Goal: Transaction & Acquisition: Purchase product/service

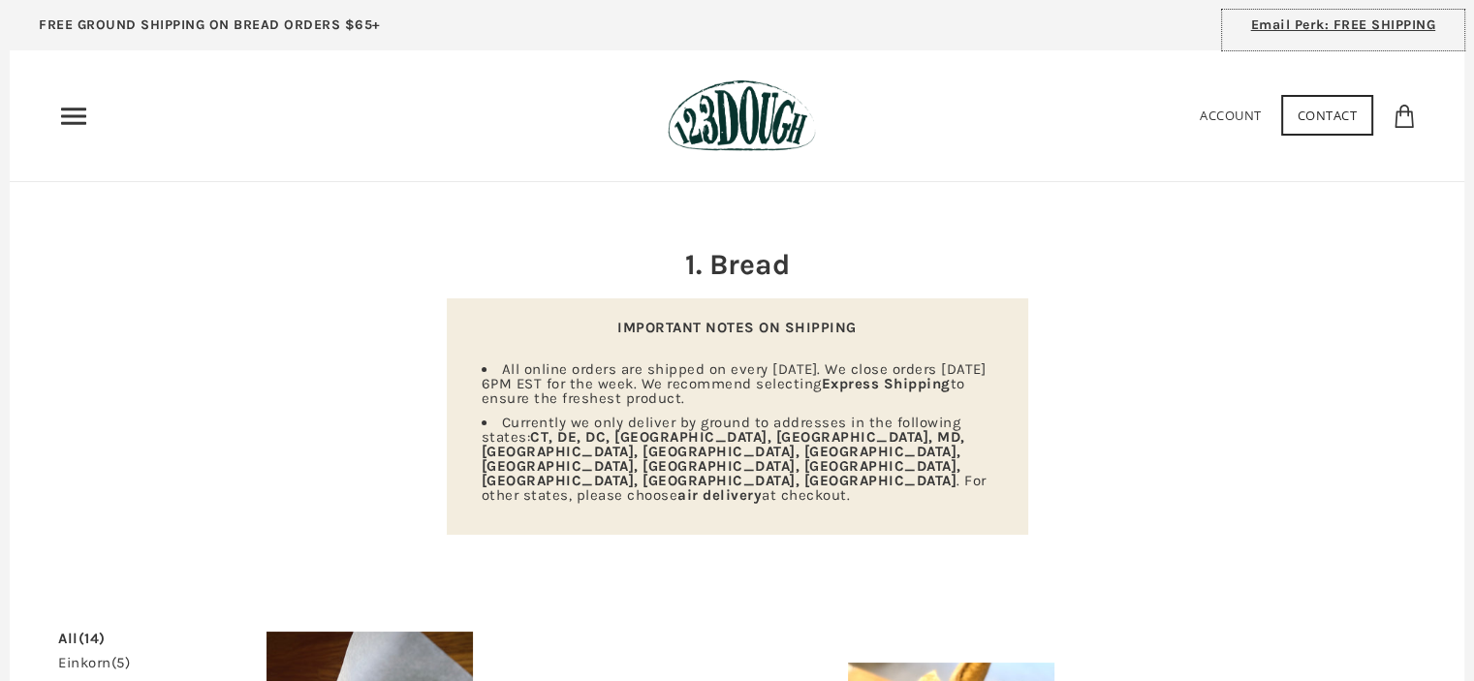
click at [1357, 28] on span "Email Perk: FREE SHIPPING" at bounding box center [1343, 24] width 185 height 16
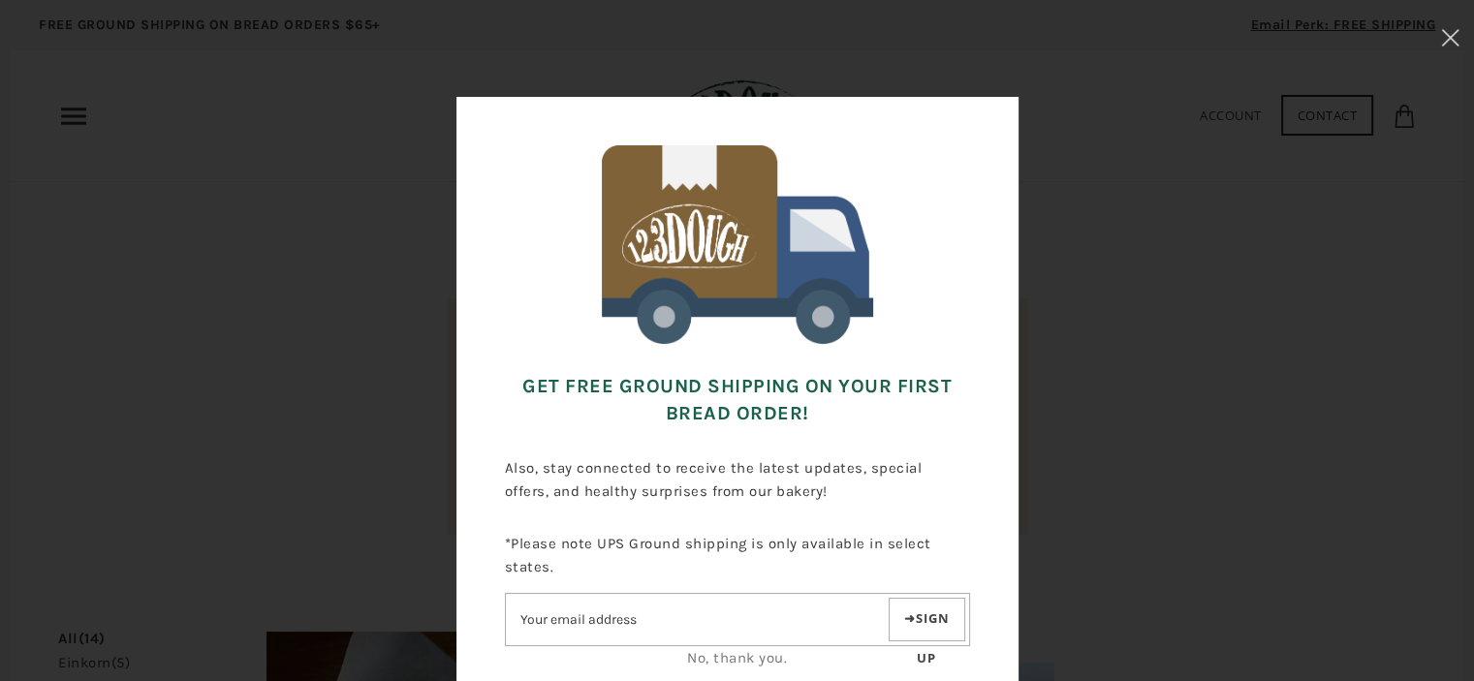
click at [597, 626] on input"] "Email address" at bounding box center [695, 620] width 379 height 34
type input"] "ginamignon@yahoo.com"
click at [940, 616] on button "Sign up" at bounding box center [926, 620] width 77 height 44
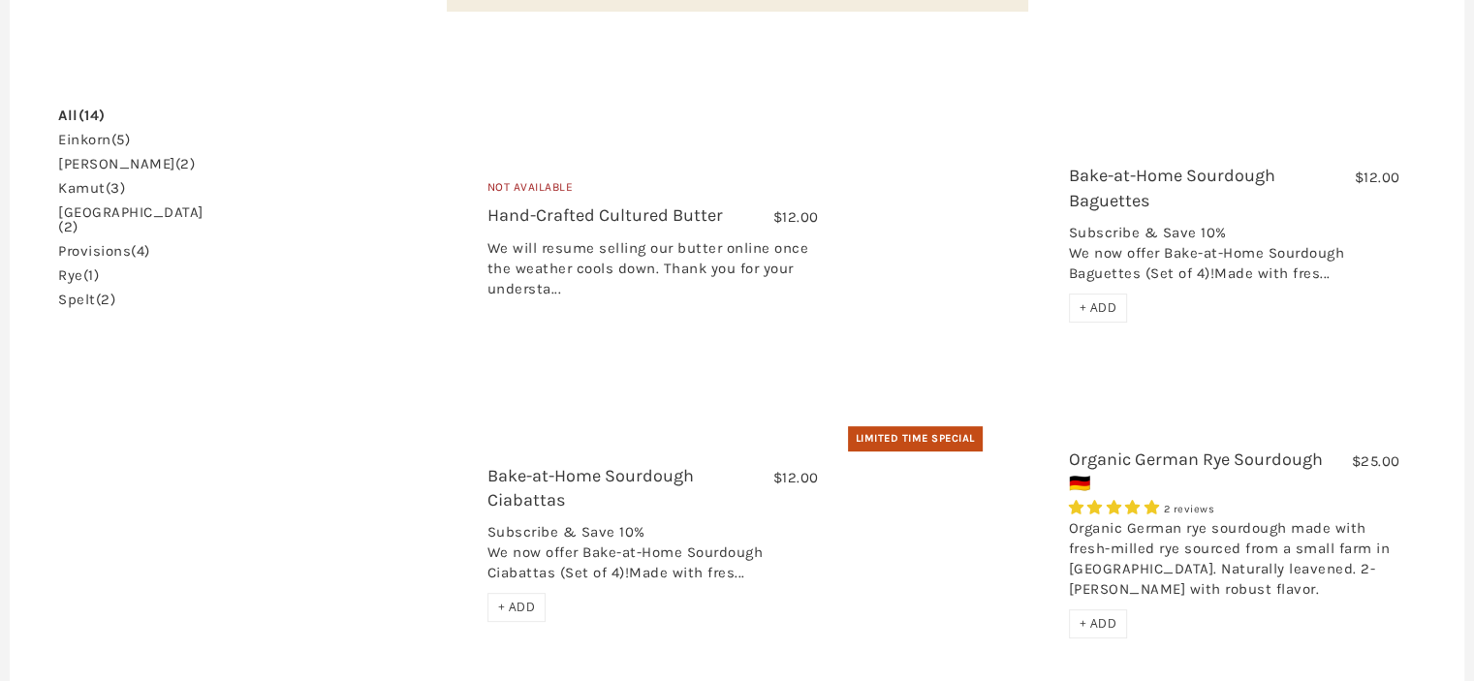
scroll to position [546, 0]
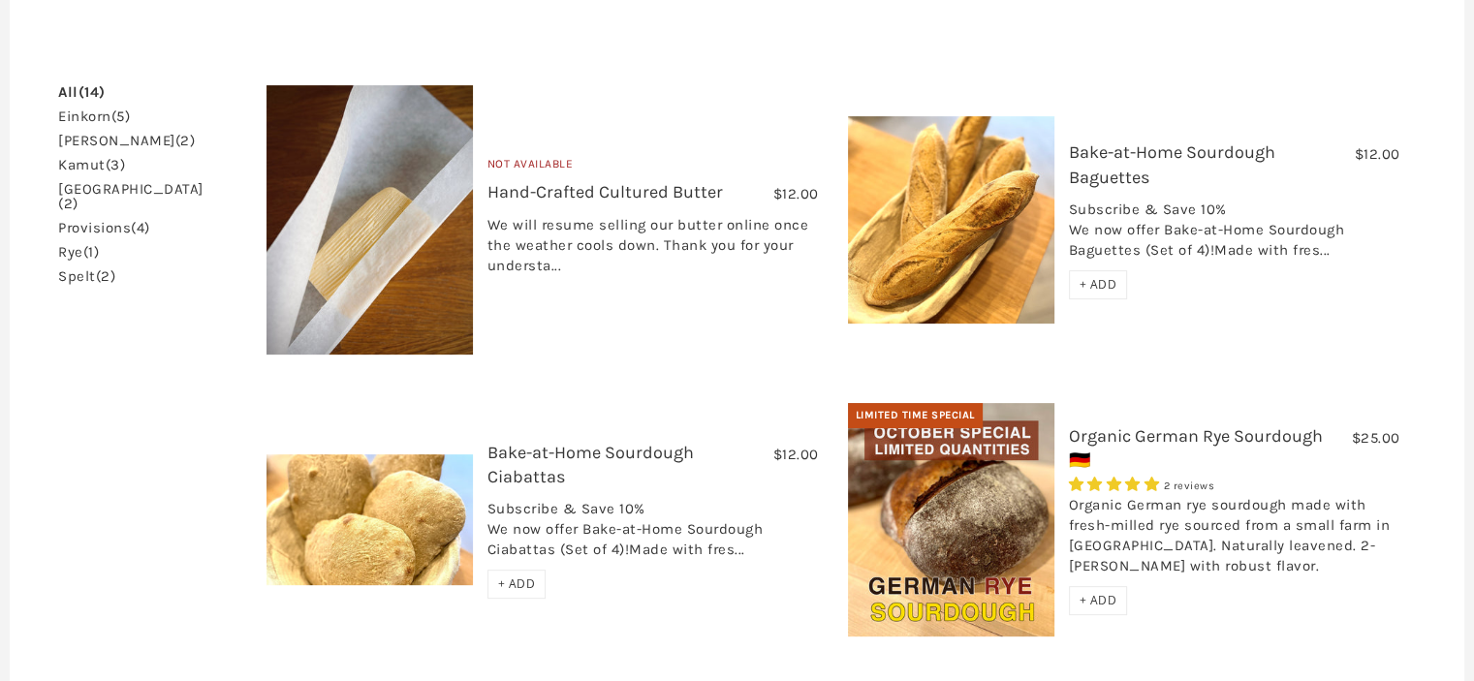
click at [1337, 585] on div "Limited Time Special $25.00 Organic German Rye Sourdough 🇩🇪 2 reviews Organic G…" at bounding box center [1123, 519] width 581 height 233
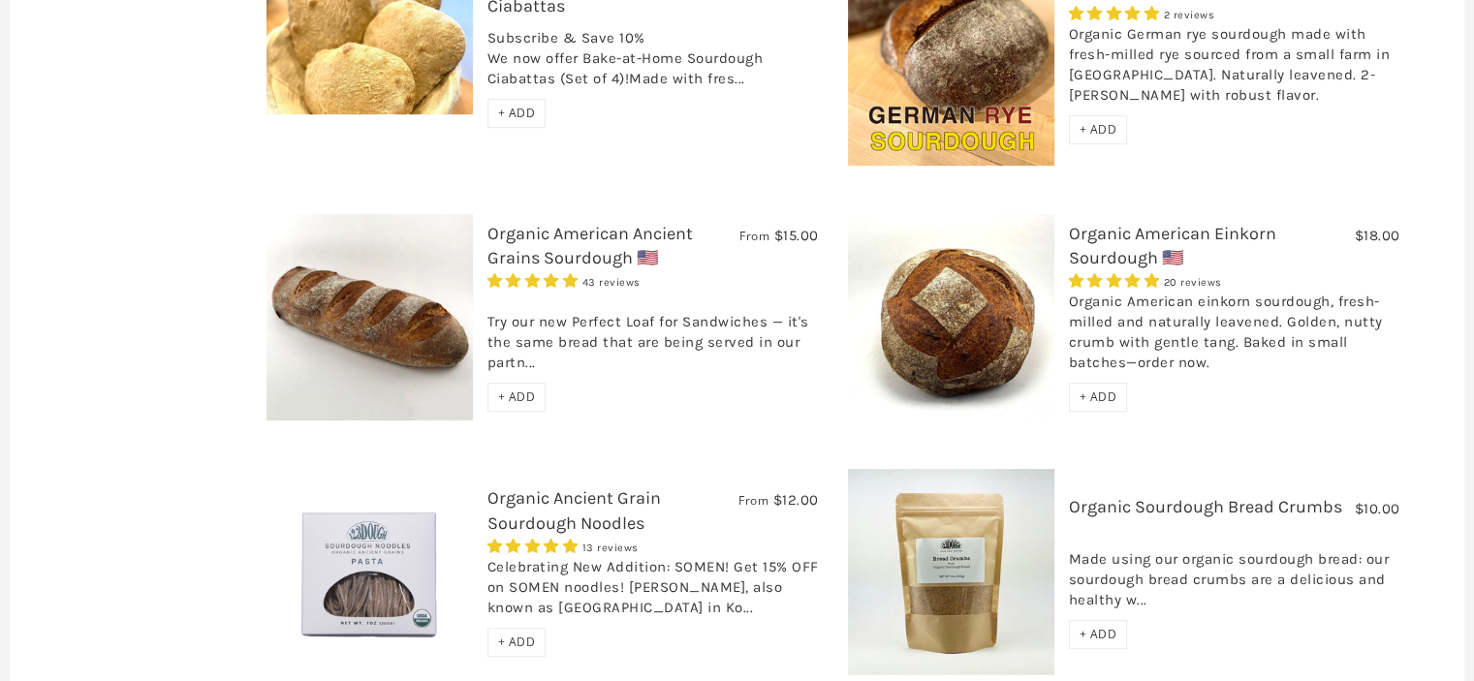
scroll to position [1018, 0]
click at [1079, 388] on span "+ ADD" at bounding box center [1098, 396] width 38 height 16
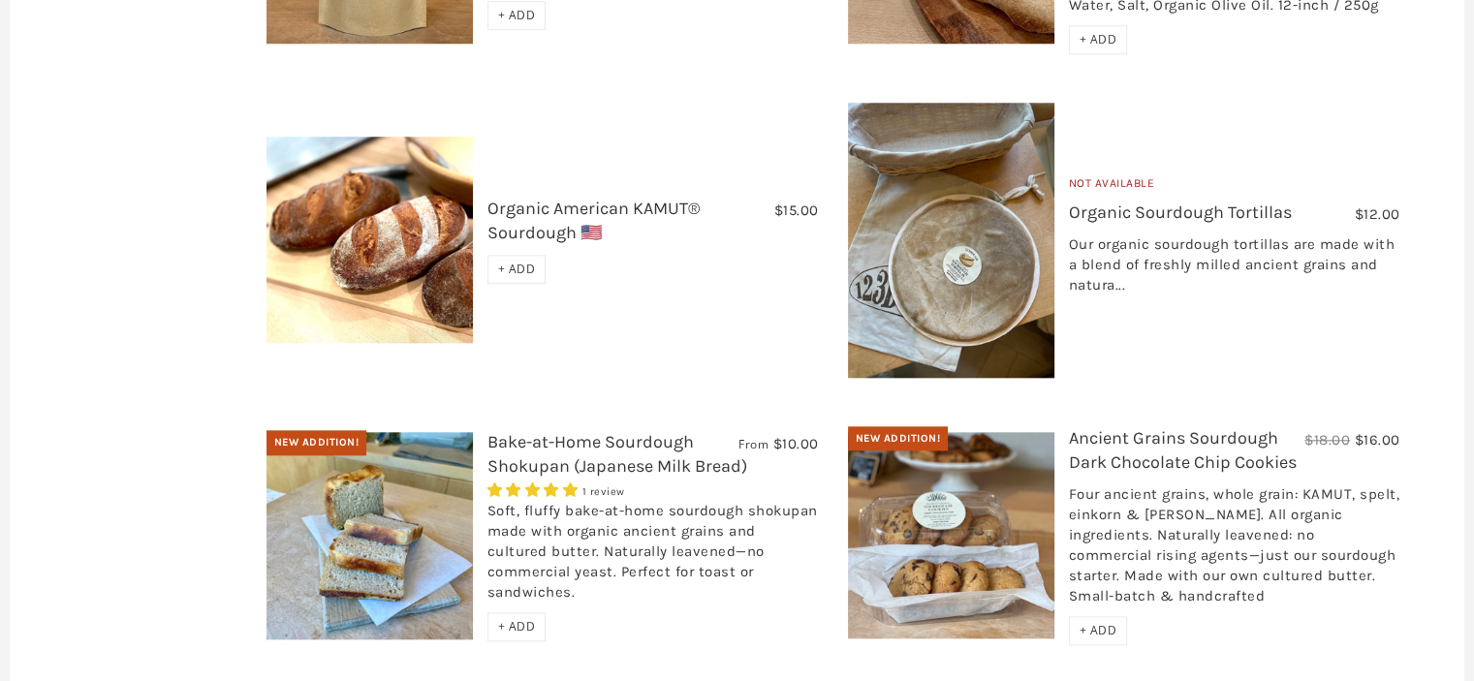
scroll to position [1914, 0]
click at [498, 260] on span "+ ADD" at bounding box center [517, 268] width 38 height 16
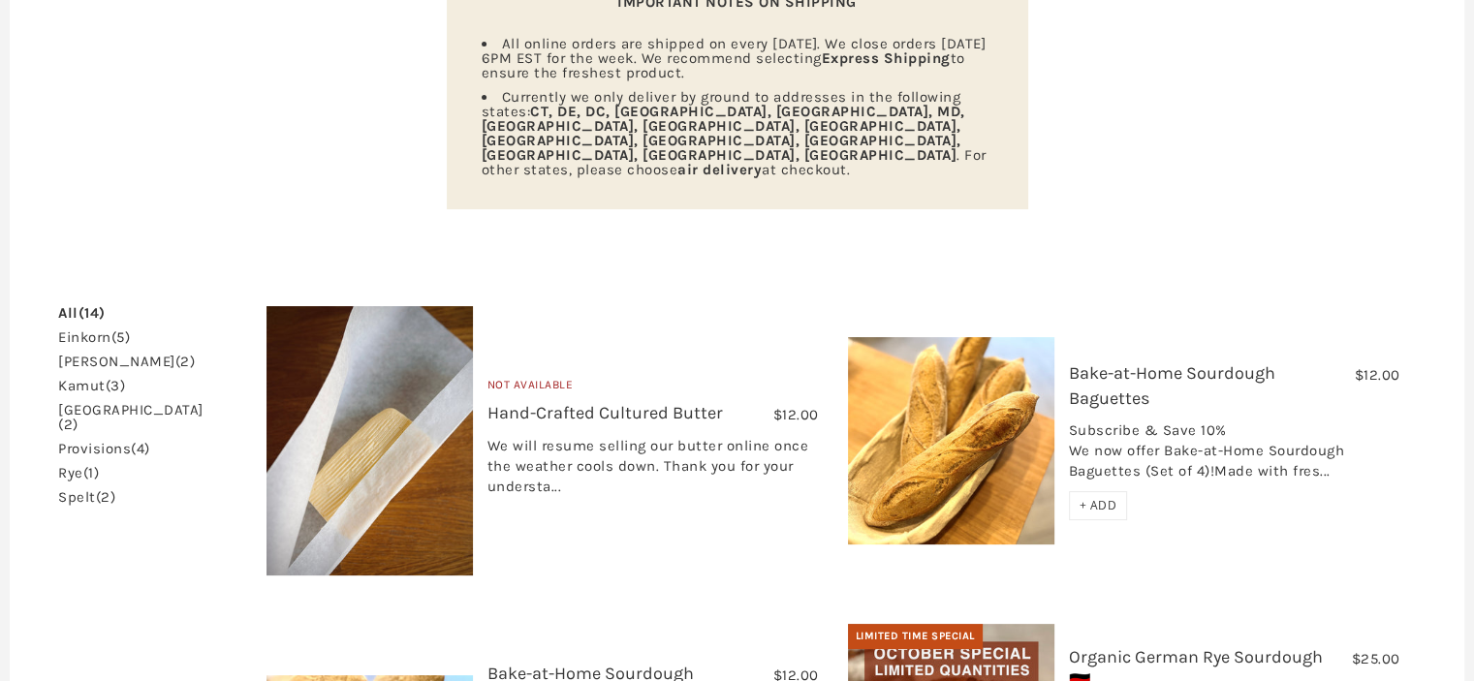
scroll to position [340, 0]
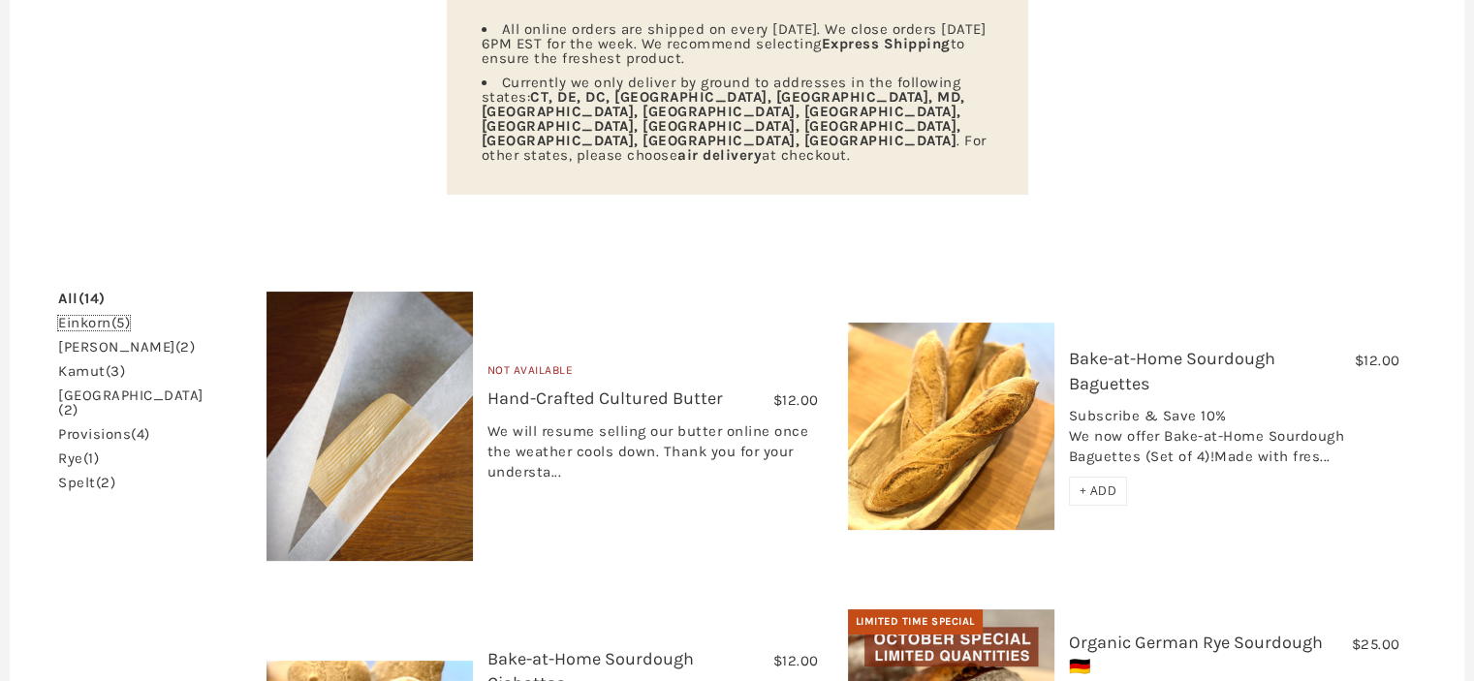
click at [81, 316] on link "einkorn (5)" at bounding box center [94, 323] width 72 height 15
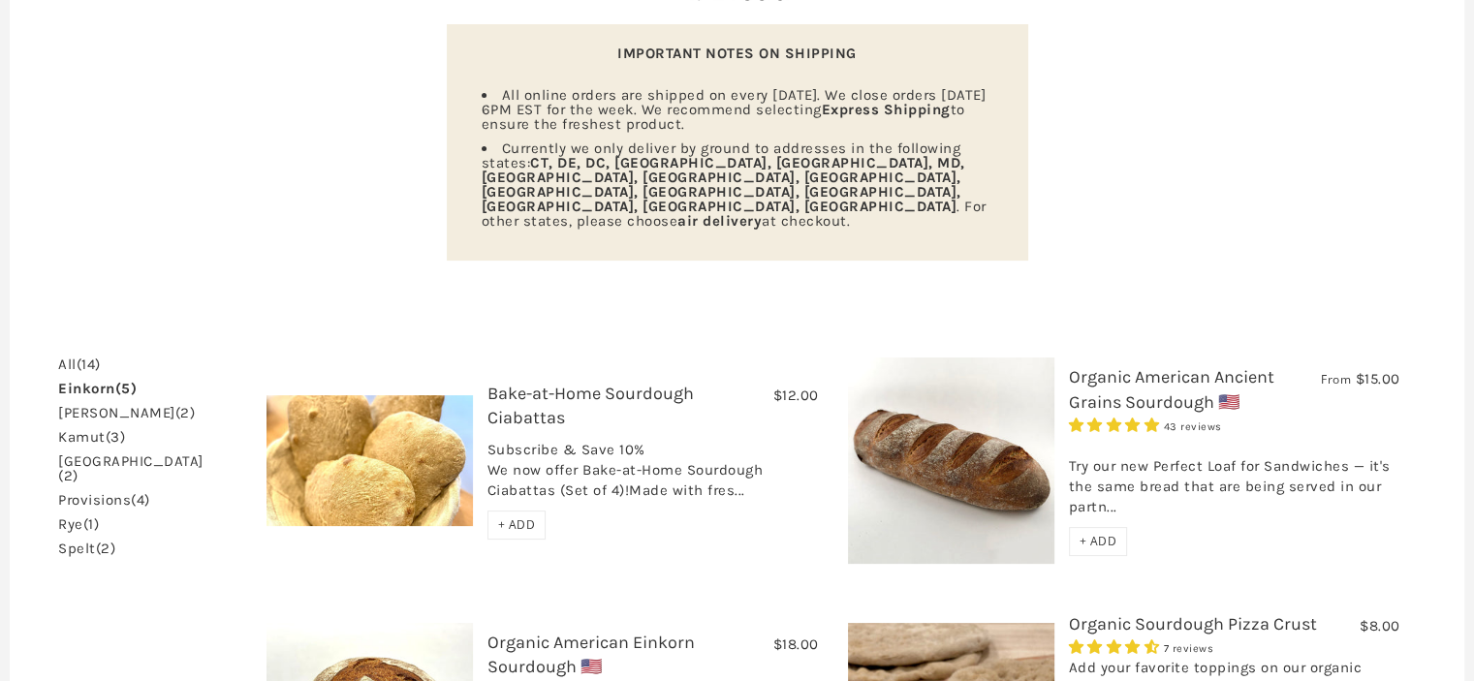
scroll to position [230, 0]
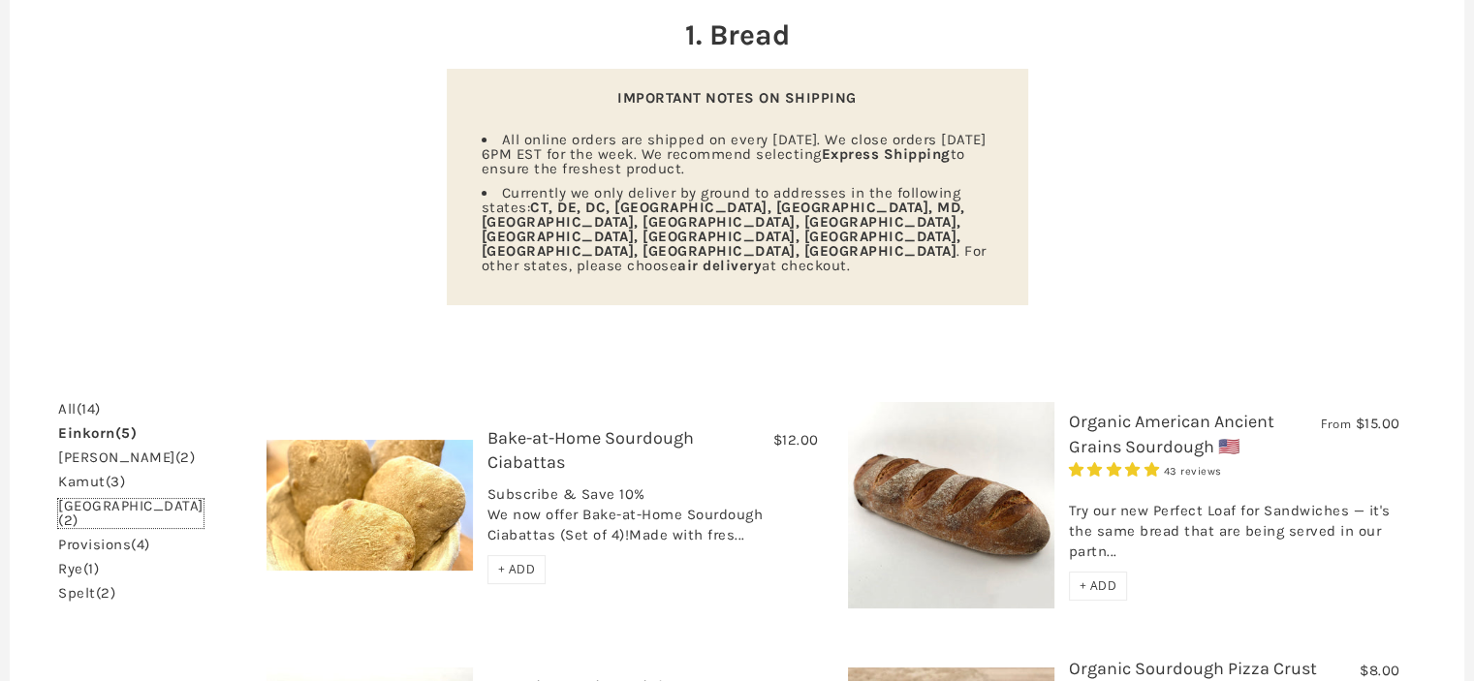
click at [85, 499] on link "khorasan (2)" at bounding box center [130, 513] width 145 height 29
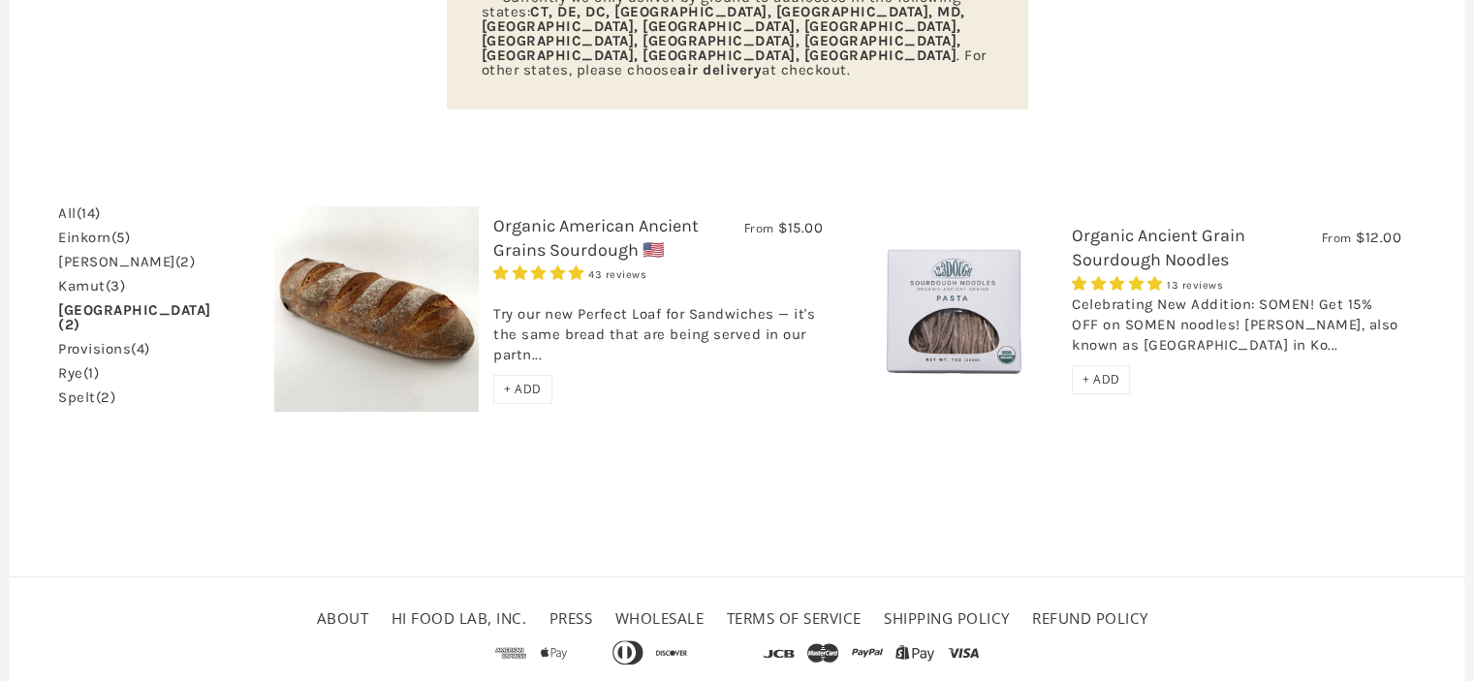
scroll to position [435, 0]
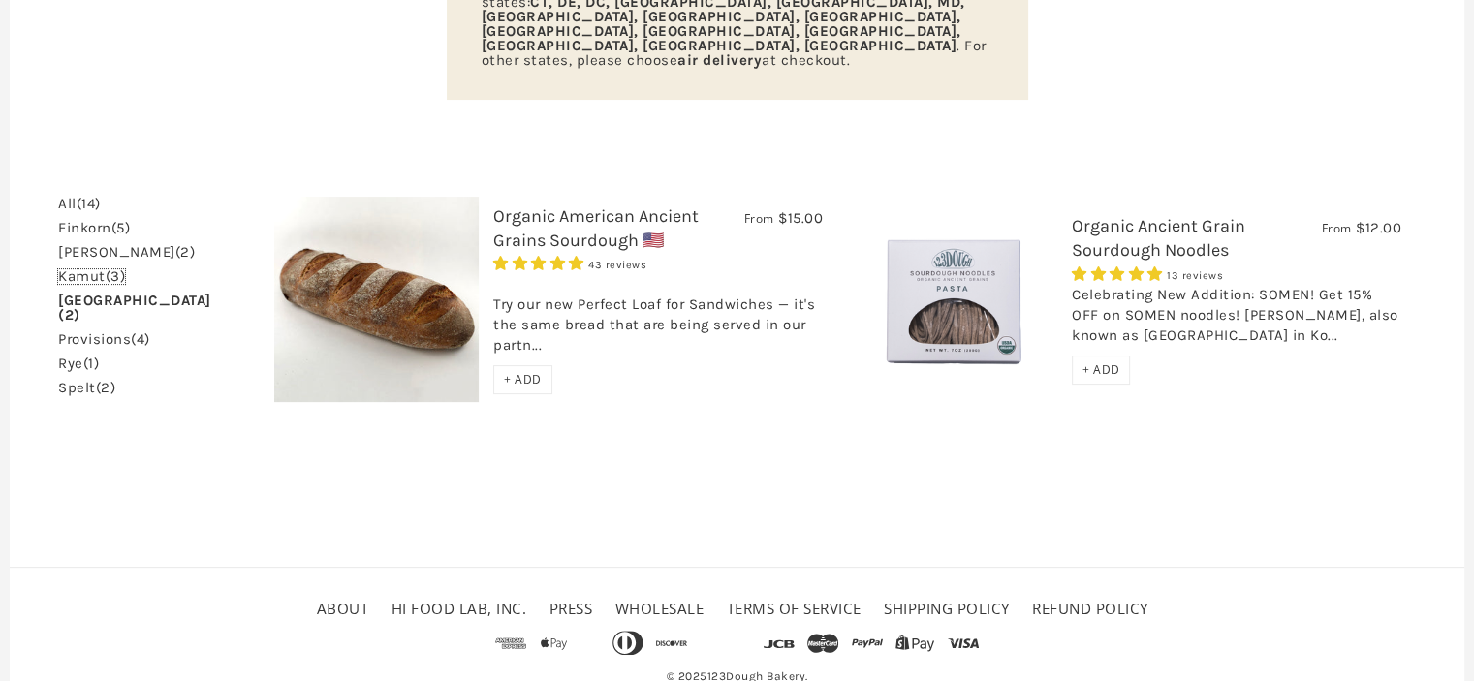
click at [84, 269] on link "kamut (3)" at bounding box center [91, 276] width 67 height 15
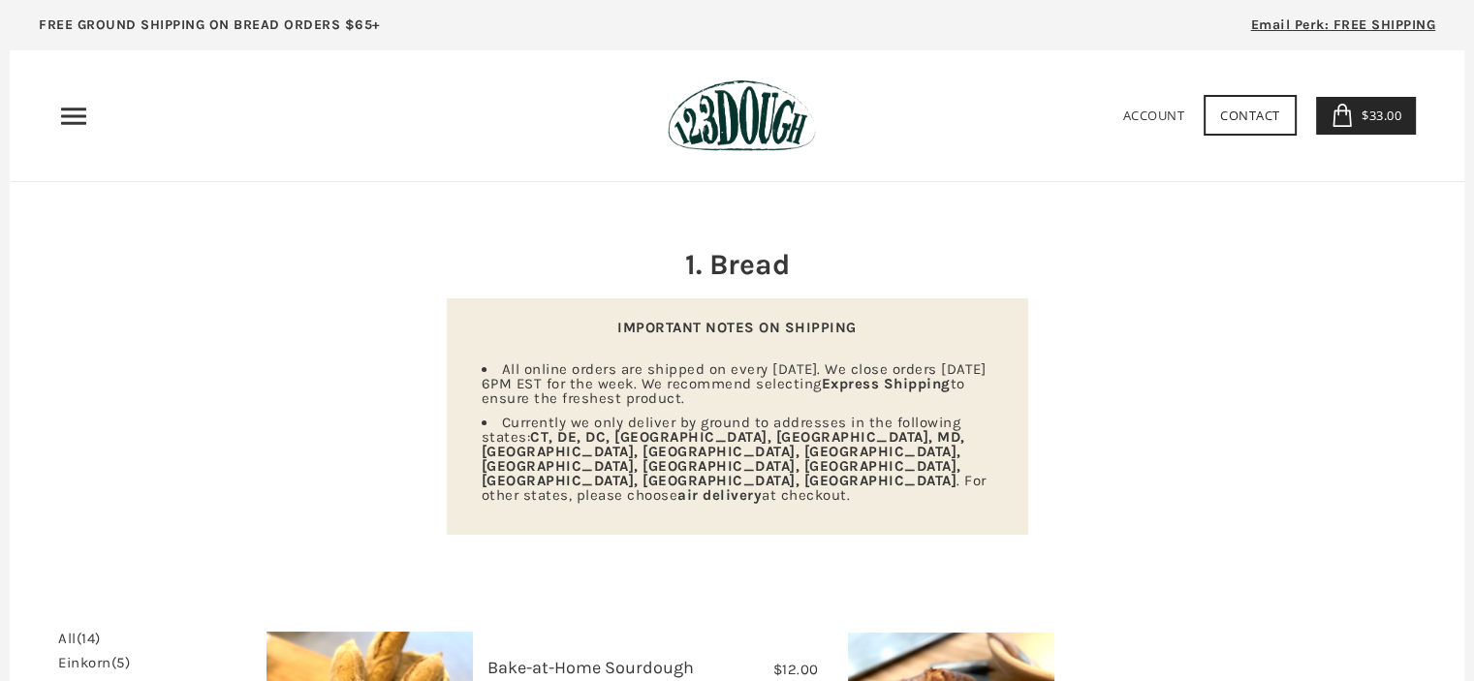
click at [72, 120] on icon "Primary" at bounding box center [73, 116] width 31 height 31
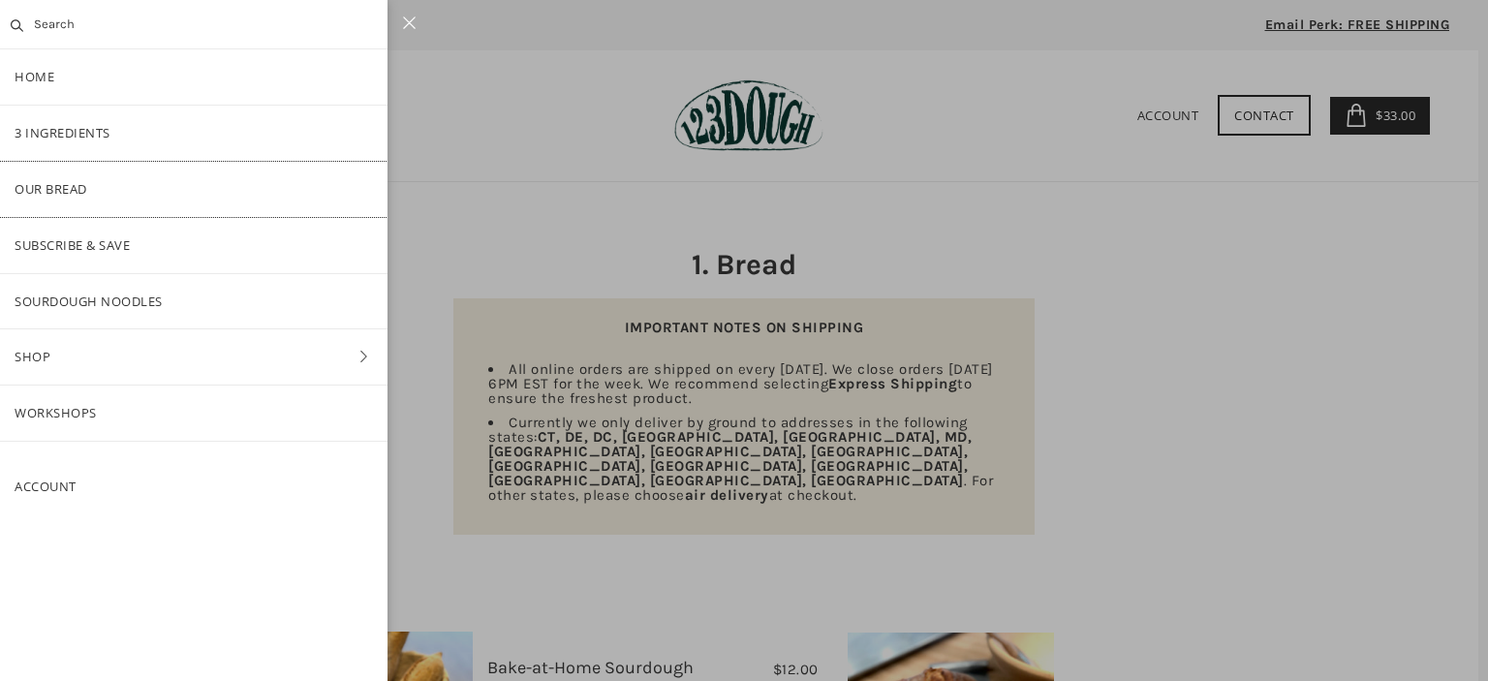
click at [53, 194] on link "Our Bread" at bounding box center [194, 189] width 388 height 55
